Goal: Check status: Check status

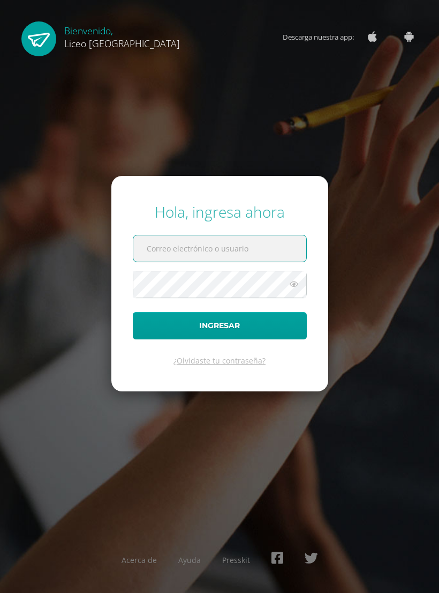
type input "[EMAIL_ADDRESS][DOMAIN_NAME]"
click at [220, 334] on button "Ingresar" at bounding box center [220, 325] width 174 height 27
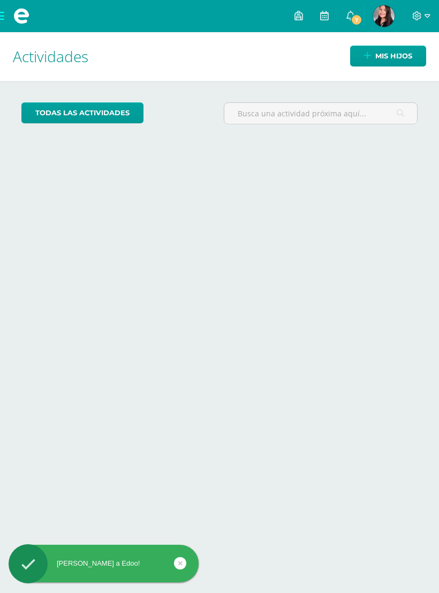
click at [359, 13] on link "7" at bounding box center [351, 16] width 26 height 32
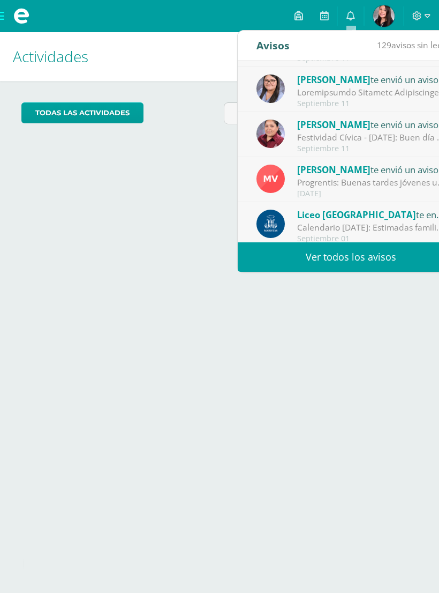
scroll to position [40, 0]
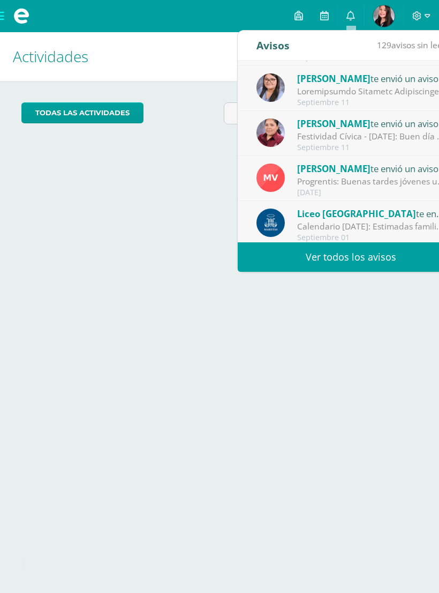
click at [393, 139] on div "Festividad Cívica - [DATE]: Buen día estimadas familias. Comparto información d…" at bounding box center [371, 136] width 149 height 12
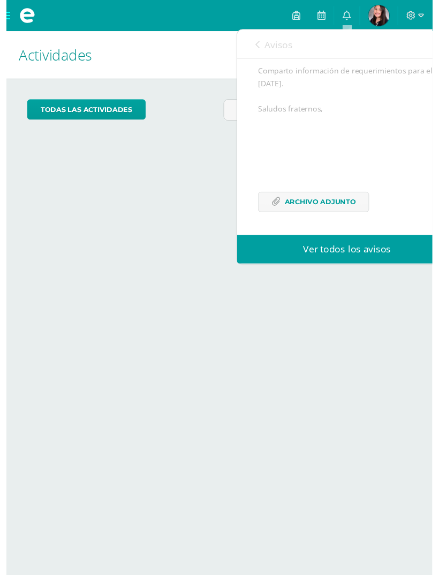
scroll to position [117, 0]
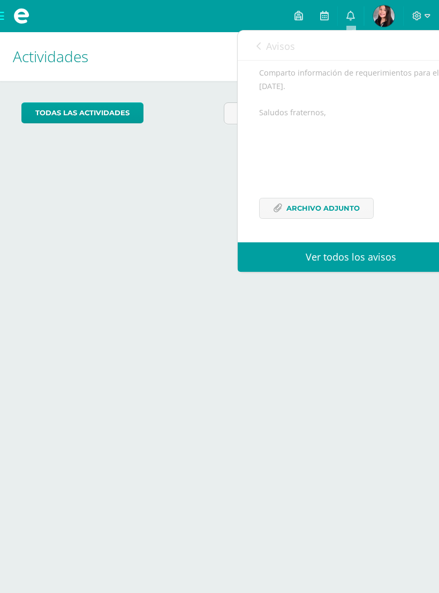
click at [350, 217] on span "Archivo Adjunto" at bounding box center [323, 208] width 73 height 20
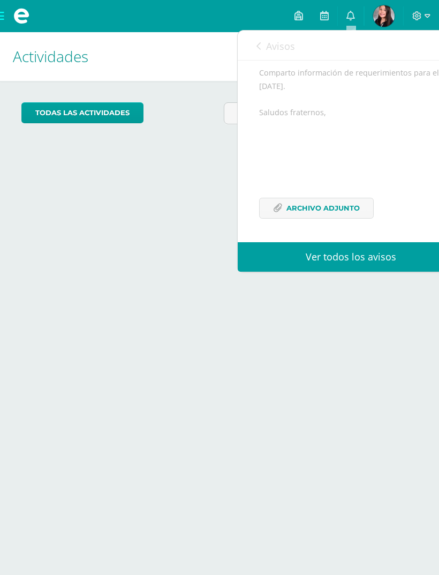
click at [259, 39] on link "Avisos" at bounding box center [276, 46] width 39 height 31
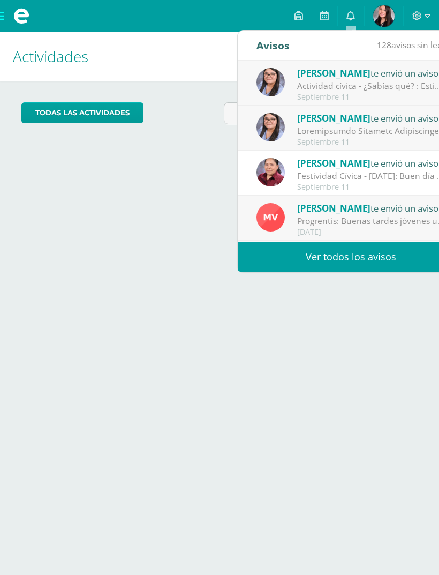
scroll to position [0, 0]
click at [401, 82] on div "Actividad cívica - ¿Sabías qué? : Estimados jóvenes reciban un cordial saludo, …" at bounding box center [371, 86] width 149 height 12
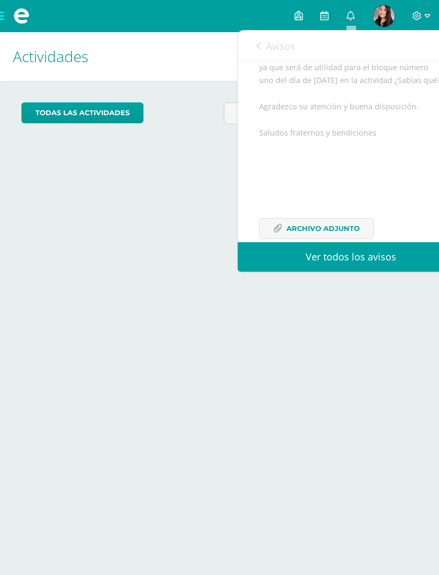
click at [409, 76] on div "Estimados jóvenes reciban un cordial saludo, por este medio les comparto un arc…" at bounding box center [351, 136] width 184 height 231
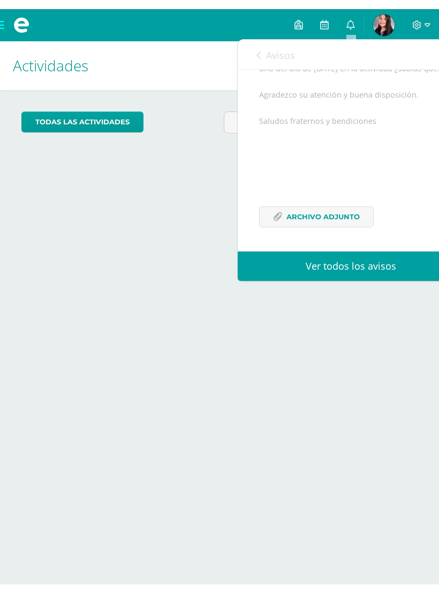
scroll to position [159, 0]
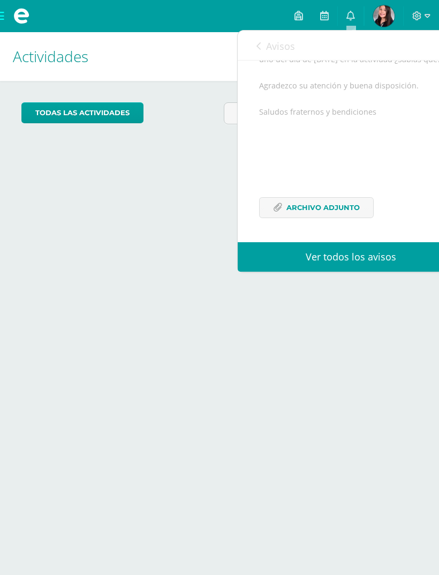
click at [349, 210] on span "Archivo Adjunto" at bounding box center [323, 208] width 73 height 20
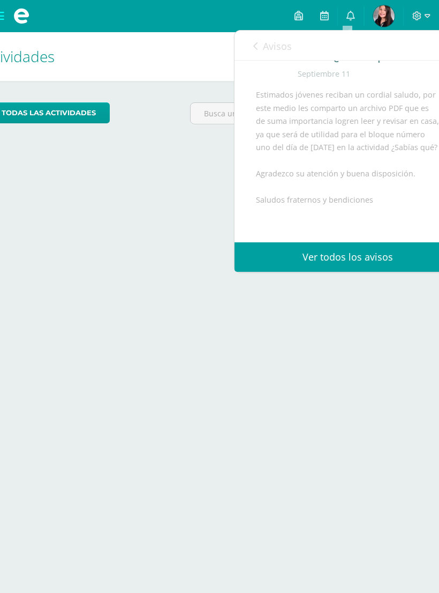
scroll to position [0, 41]
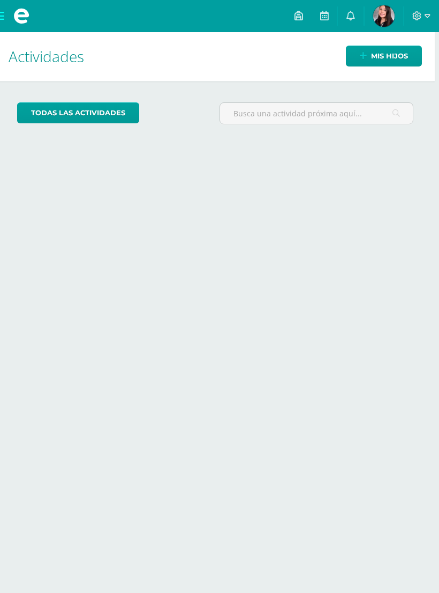
click at [129, 154] on div "Actividades Mis hijos todas las Actividades No tienes actividades Échale un vis…" at bounding box center [215, 312] width 448 height 561
click at [385, 20] on img at bounding box center [384, 15] width 21 height 21
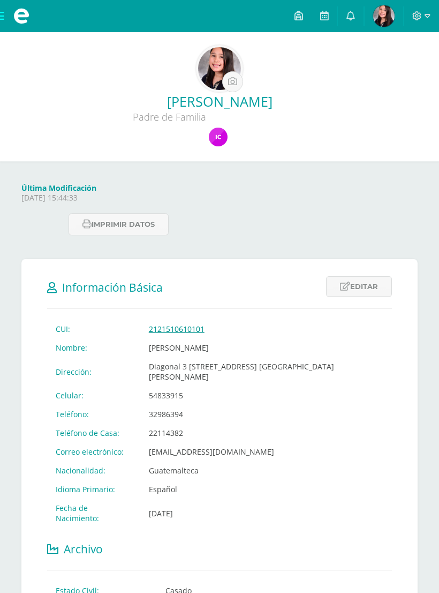
click at [209, 145] on link at bounding box center [219, 138] width 21 height 21
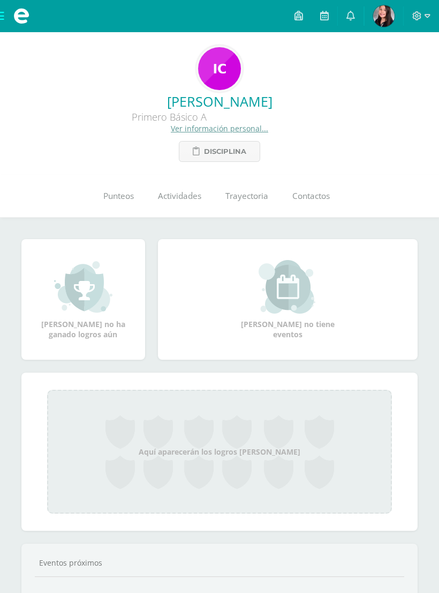
click at [104, 196] on span "Punteos" at bounding box center [118, 195] width 31 height 11
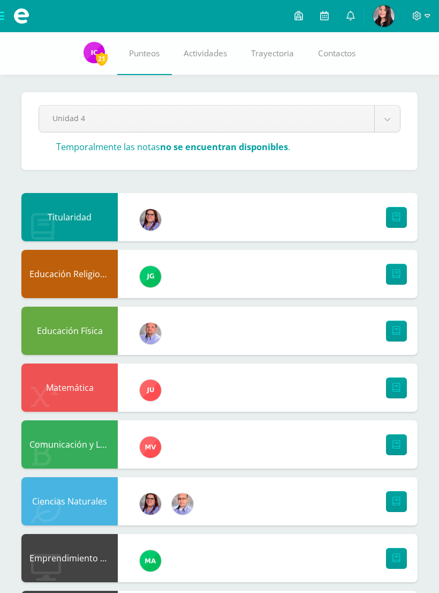
click at [387, 121] on body "Archivos Cerrar panel Configuración Cerrar sesión Alejandra Mi Perfil Avisos 12…" at bounding box center [219, 529] width 439 height 1058
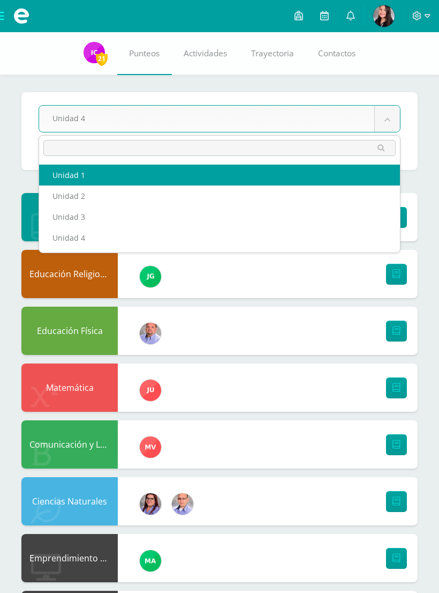
select select "Unidad 1"
